Goal: Obtain resource: Download file/media

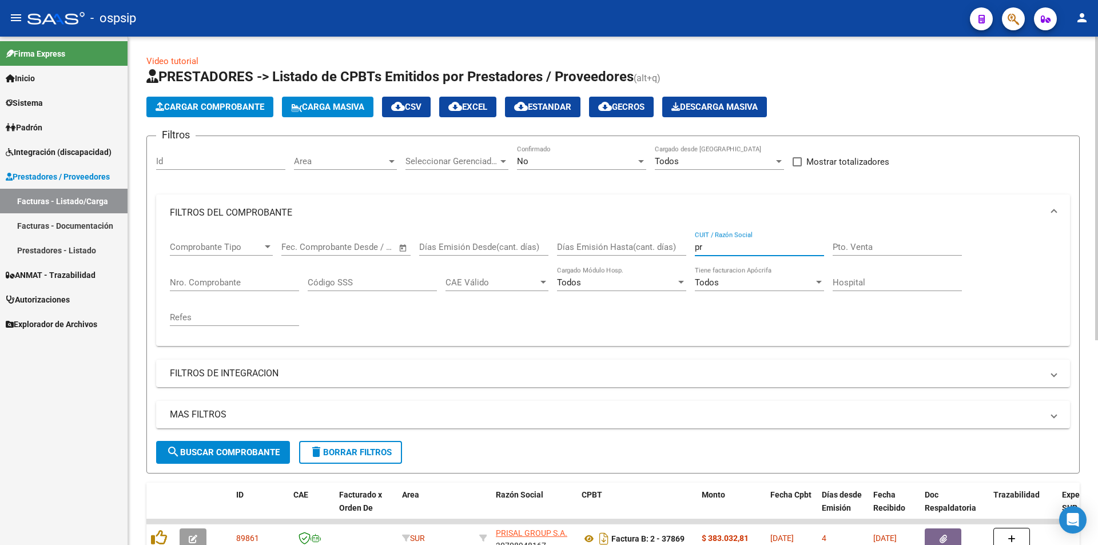
type input "p"
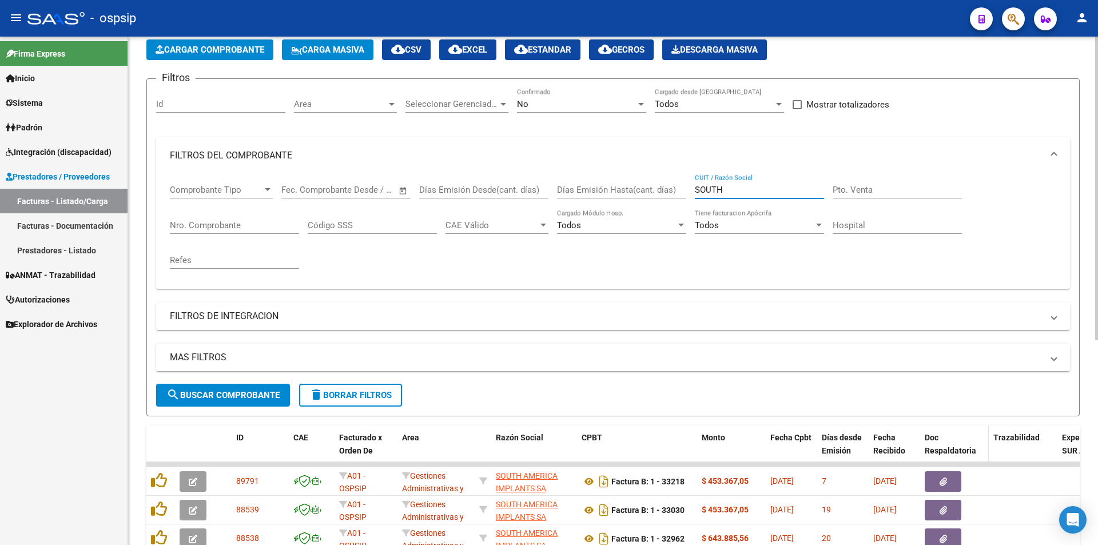
scroll to position [114, 0]
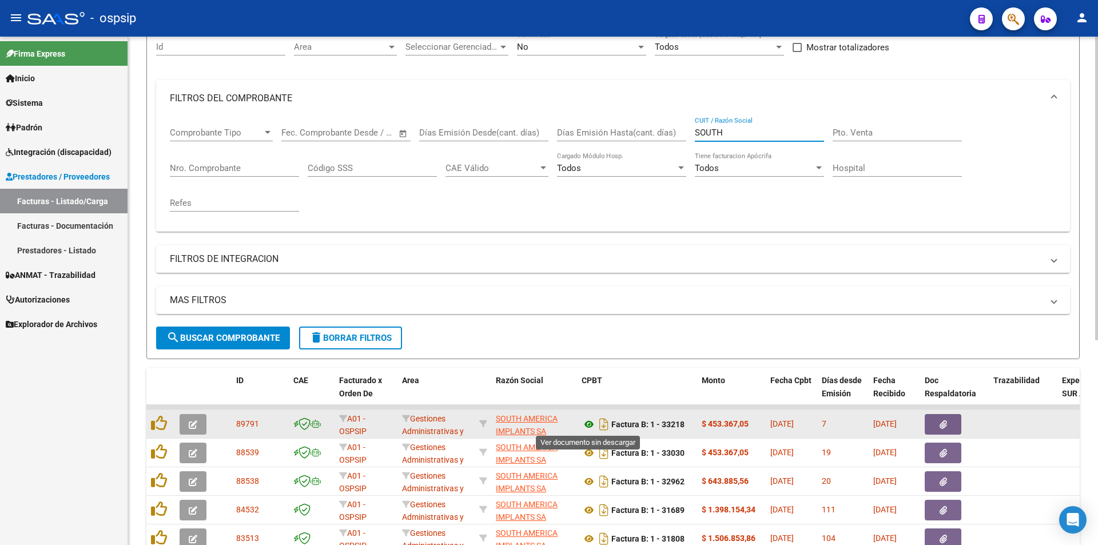
type input "SOUTH"
click at [586, 423] on icon at bounding box center [589, 424] width 15 height 14
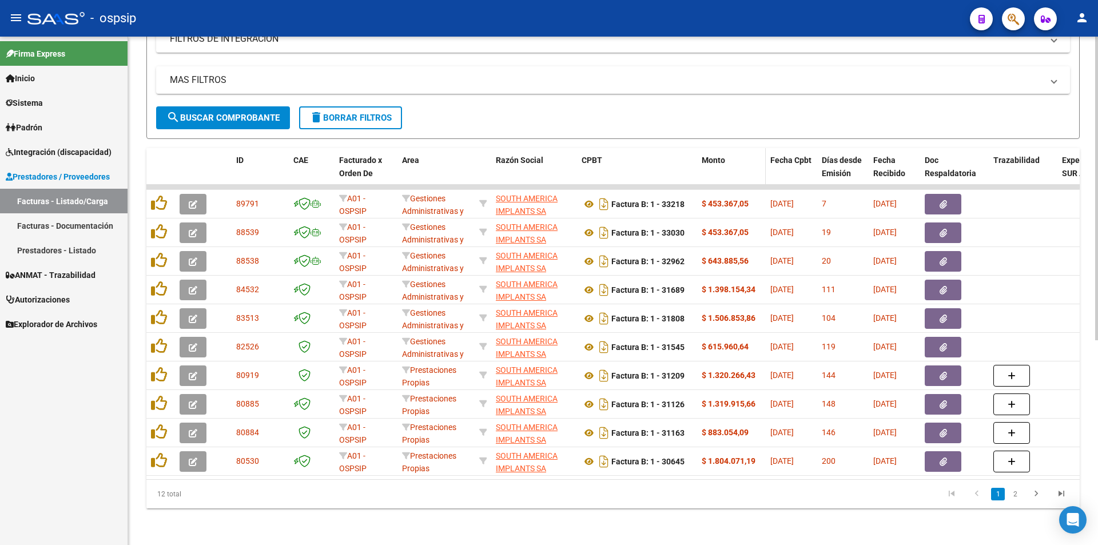
scroll to position [343, 0]
click at [1013, 495] on link "2" at bounding box center [1015, 494] width 14 height 13
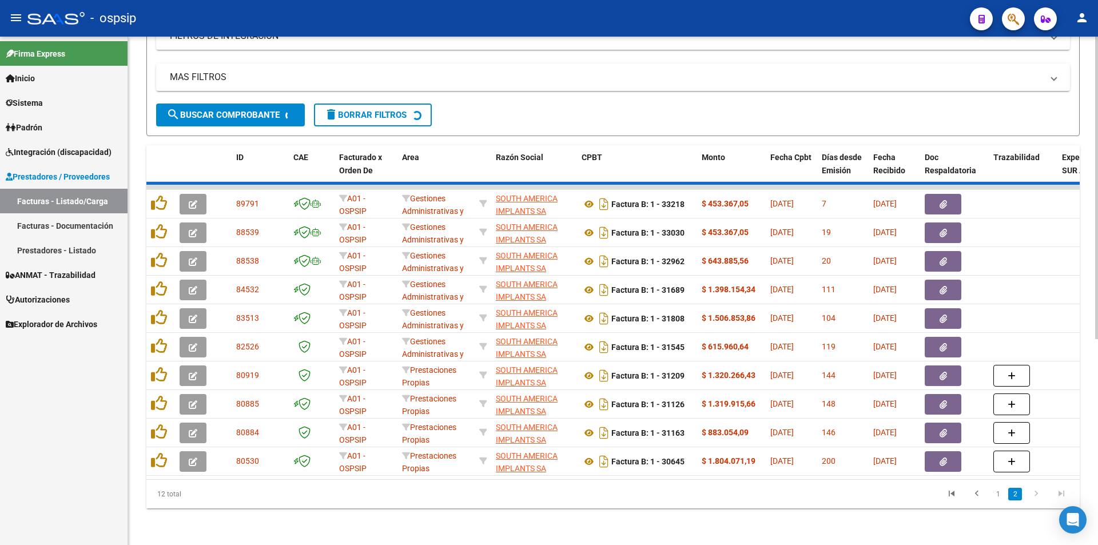
scroll to position [114, 0]
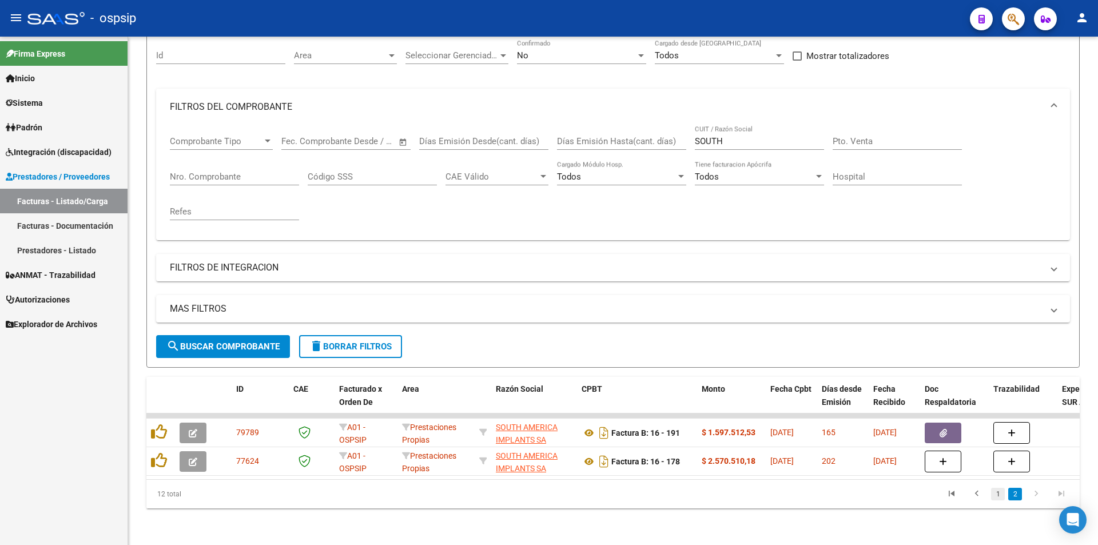
click at [999, 490] on link "1" at bounding box center [998, 494] width 14 height 13
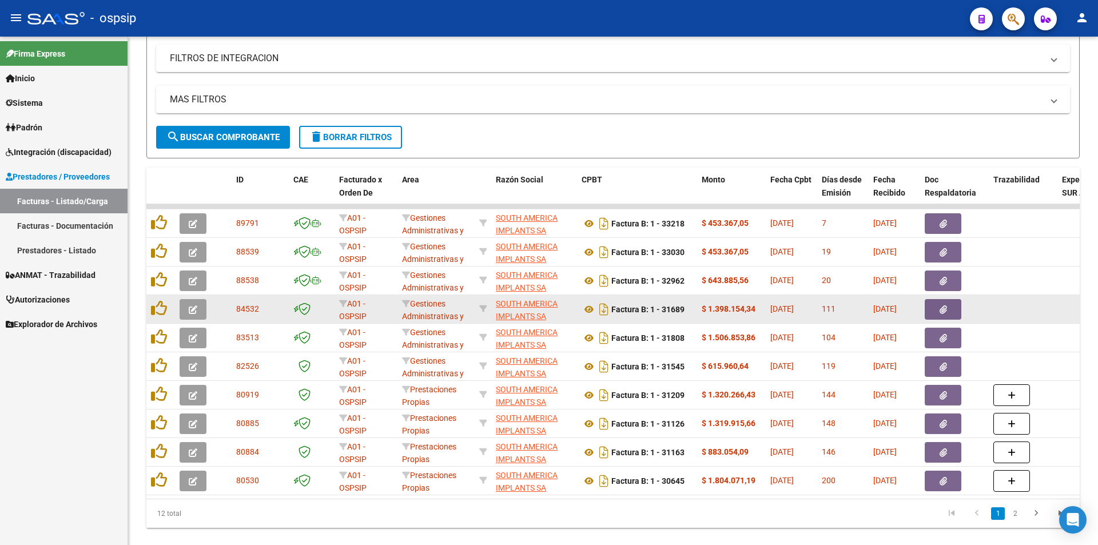
scroll to position [343, 0]
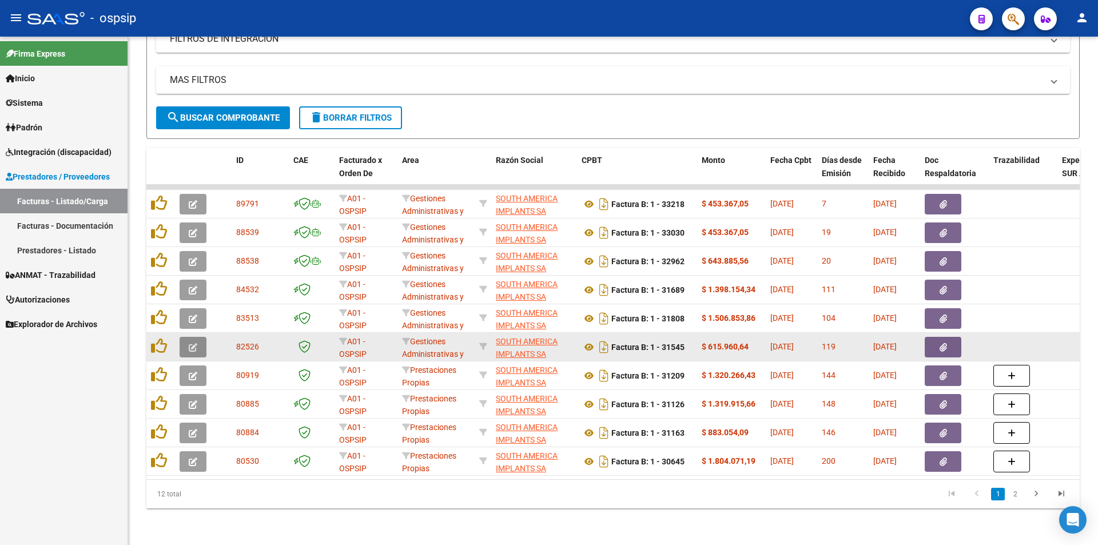
click at [184, 337] on button "button" at bounding box center [193, 347] width 27 height 21
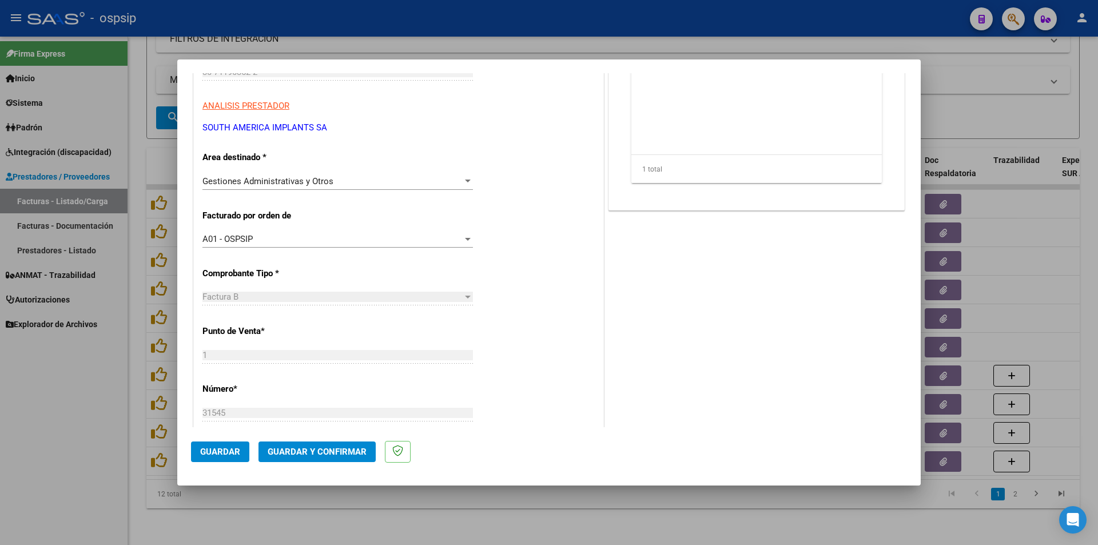
scroll to position [0, 0]
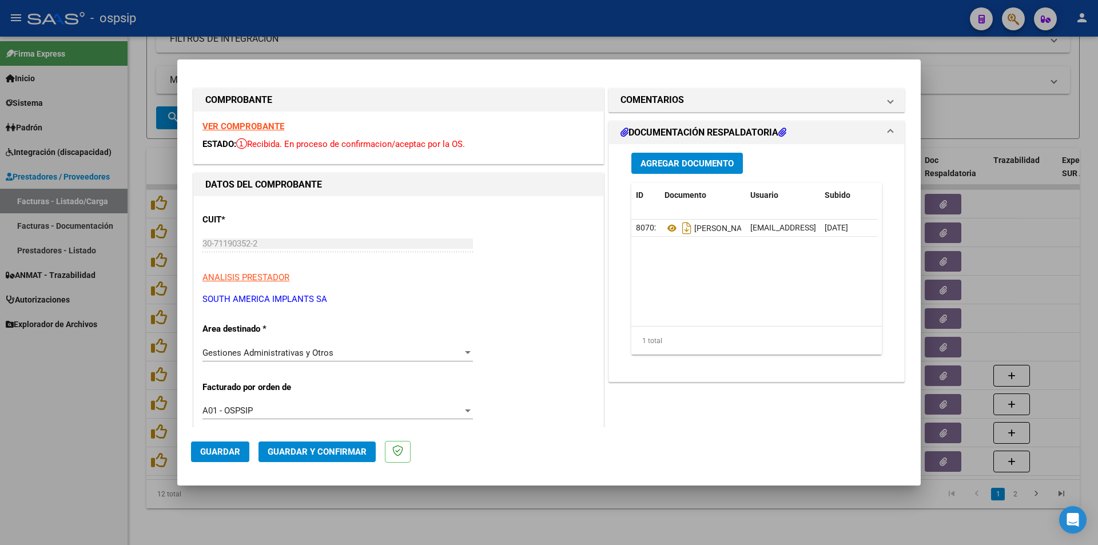
click at [77, 431] on div at bounding box center [549, 272] width 1098 height 545
type input "$ 0,00"
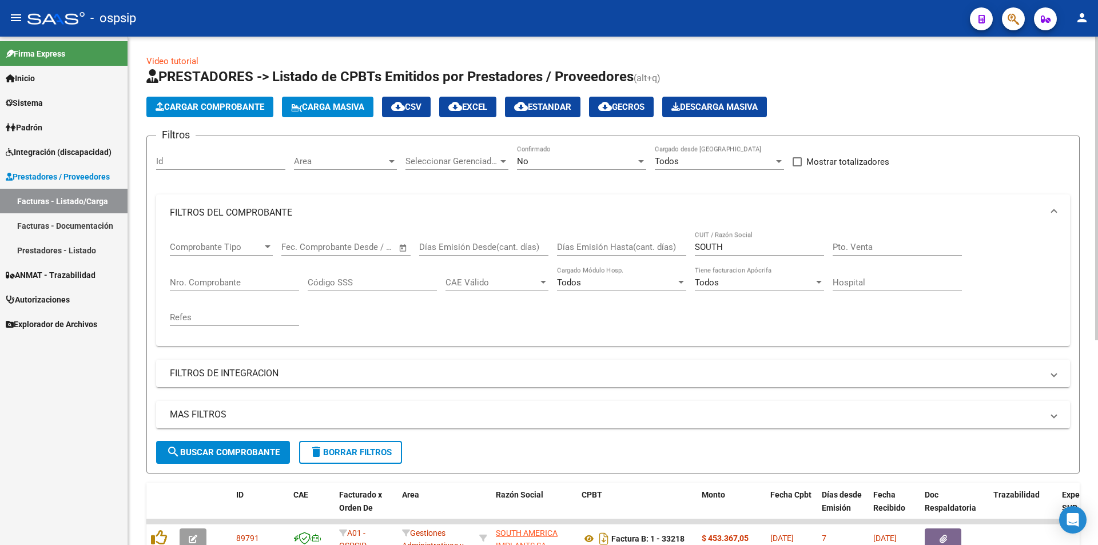
click at [206, 286] on input "Nro. Comprobante" at bounding box center [234, 282] width 129 height 10
type input "37846"
click at [737, 249] on input "SOUTH" at bounding box center [759, 247] width 129 height 10
type input "S"
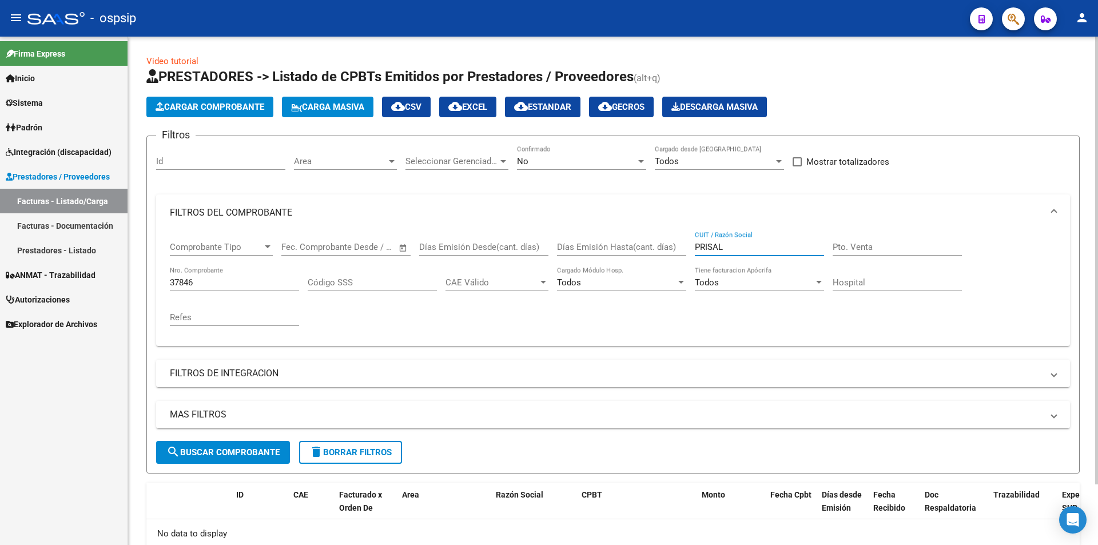
type input "PRISAL"
click at [640, 161] on div at bounding box center [641, 161] width 6 height 3
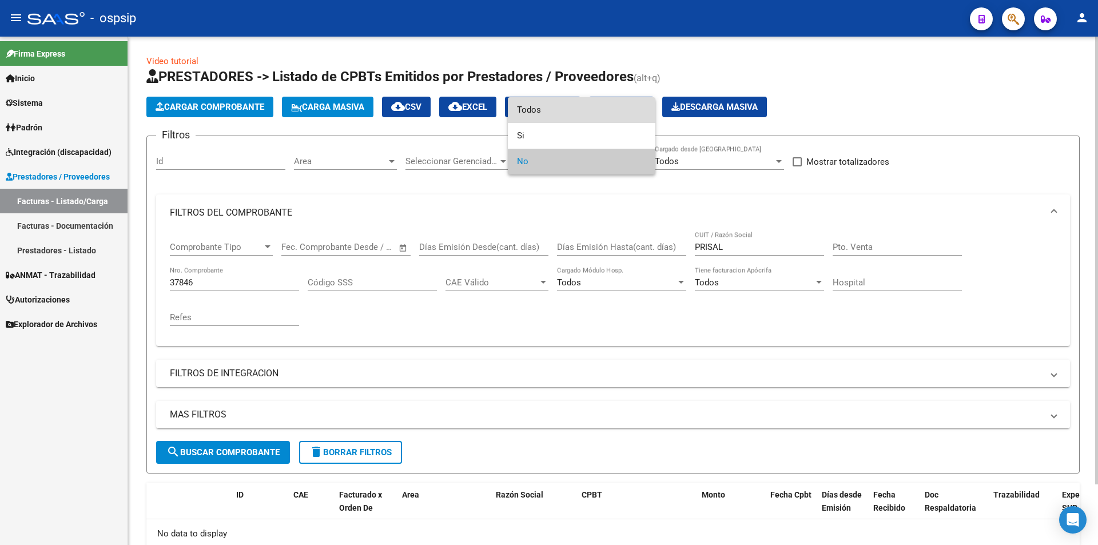
drag, startPoint x: 544, startPoint y: 107, endPoint x: 543, endPoint y: 181, distance: 74.4
click at [543, 109] on span "Todos" at bounding box center [581, 110] width 129 height 26
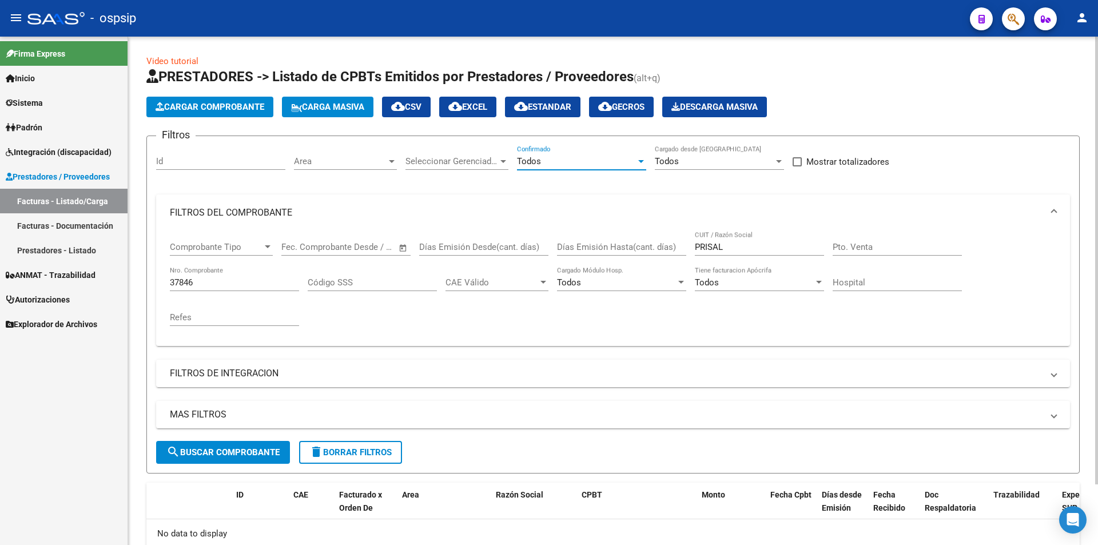
click at [201, 282] on input "37846" at bounding box center [234, 282] width 129 height 10
click at [189, 282] on input "37846" at bounding box center [234, 282] width 129 height 10
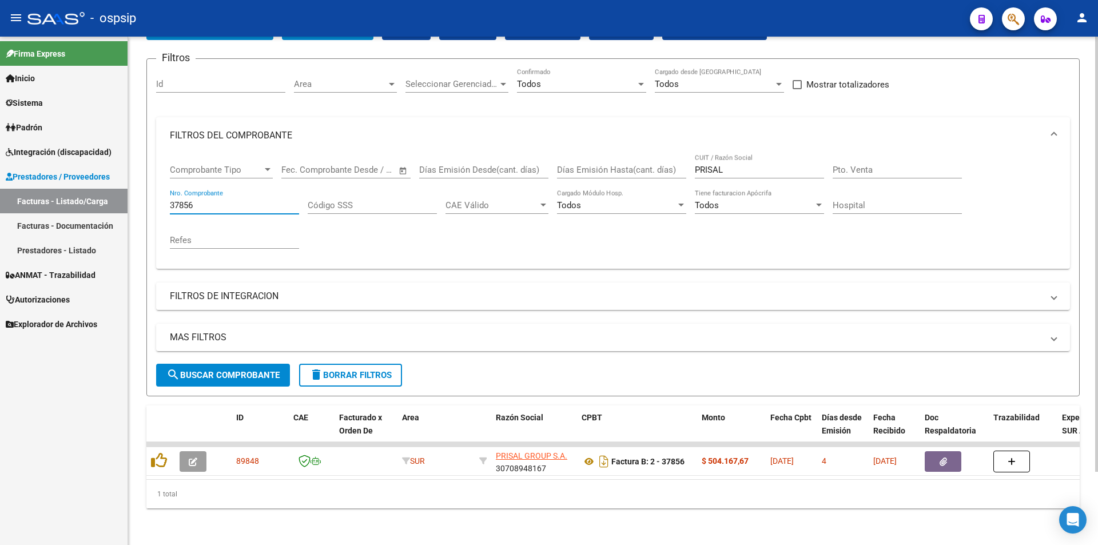
scroll to position [86, 0]
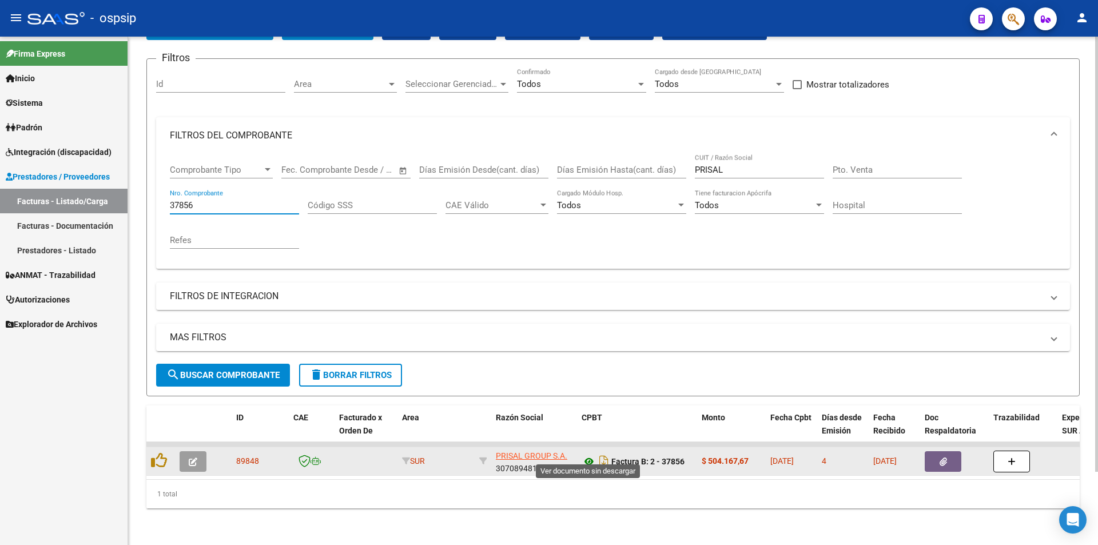
type input "37856"
click at [588, 455] on icon at bounding box center [589, 462] width 15 height 14
click at [943, 458] on icon "button" at bounding box center [943, 462] width 7 height 9
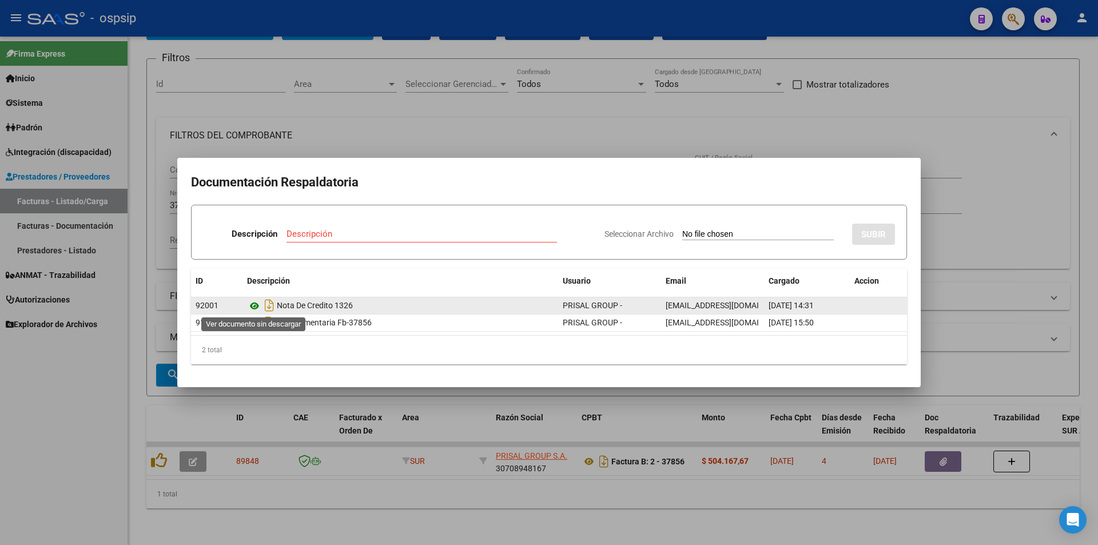
click at [256, 308] on icon at bounding box center [254, 306] width 15 height 14
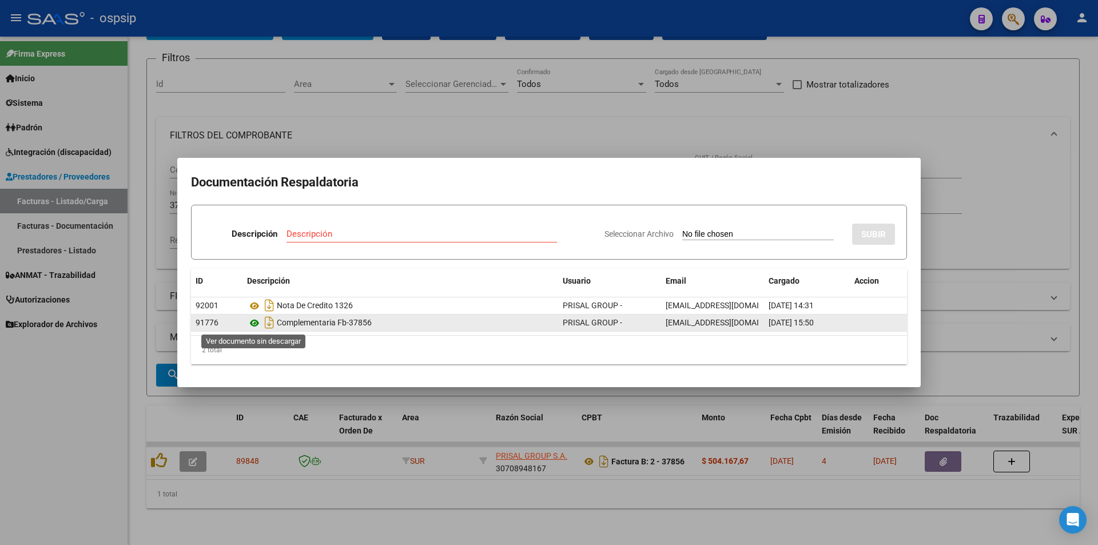
click at [255, 325] on icon at bounding box center [254, 323] width 15 height 14
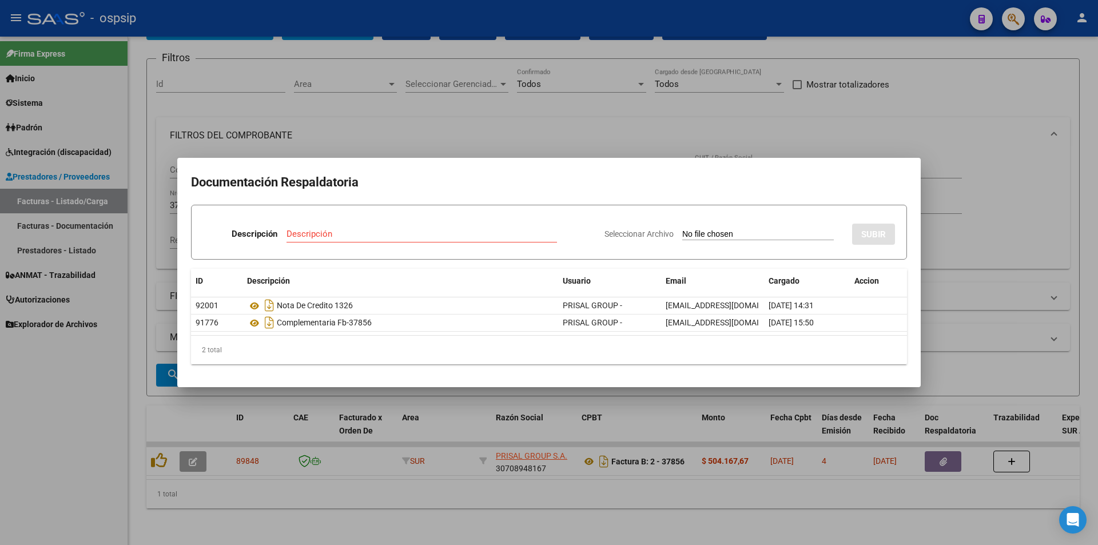
click at [534, 144] on div at bounding box center [549, 272] width 1098 height 545
